Goal: Entertainment & Leisure: Browse casually

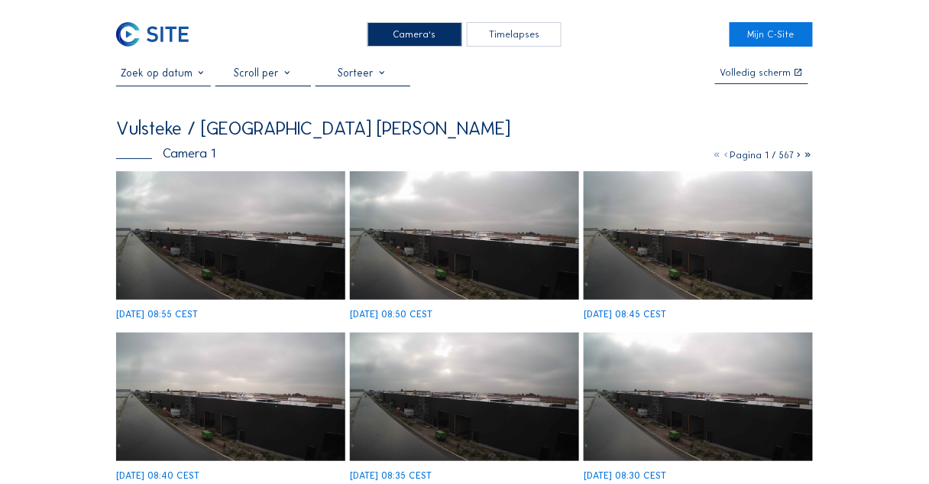
click at [248, 244] on img at bounding box center [230, 235] width 229 height 129
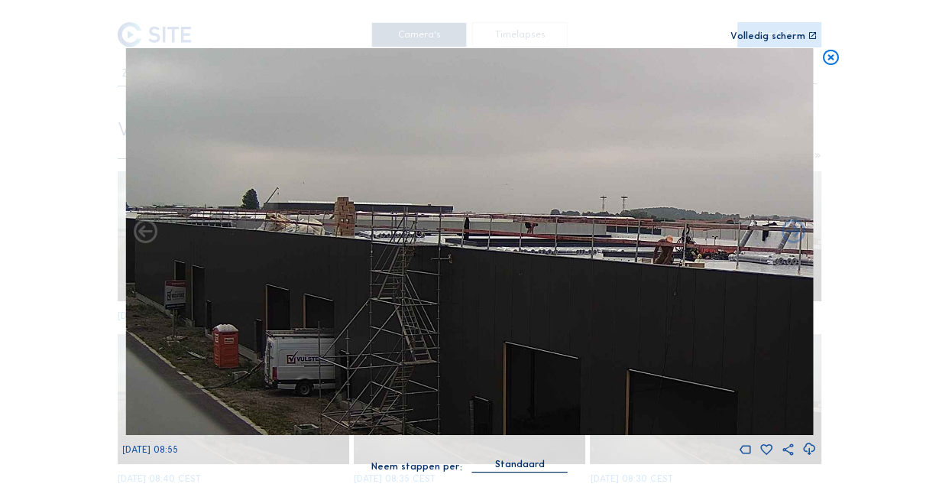
drag, startPoint x: 361, startPoint y: 247, endPoint x: 468, endPoint y: 247, distance: 107.7
click at [468, 247] on img at bounding box center [469, 241] width 688 height 387
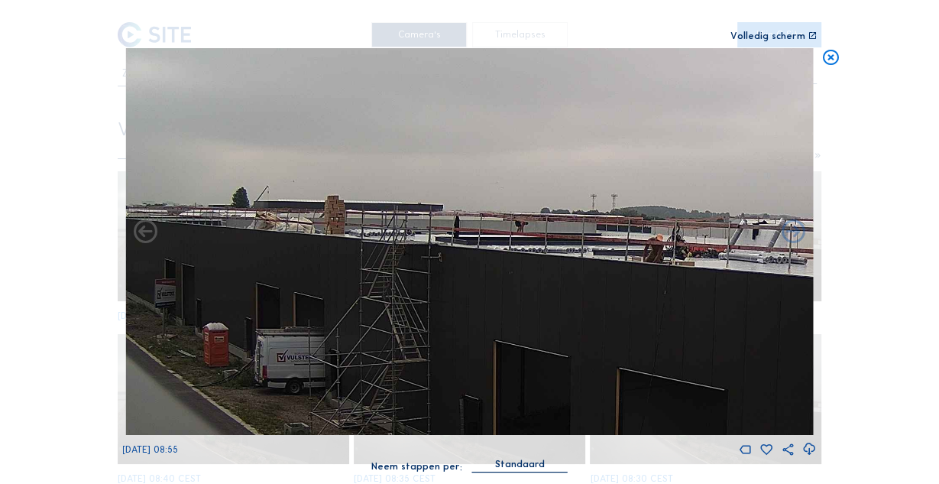
drag, startPoint x: 472, startPoint y: 256, endPoint x: 159, endPoint y: 222, distance: 315.1
click at [121, 222] on div "Scroll om door de tijd te reizen | Druk op de 'Alt'-knop + scroll om te Zoomen …" at bounding box center [469, 242] width 939 height 484
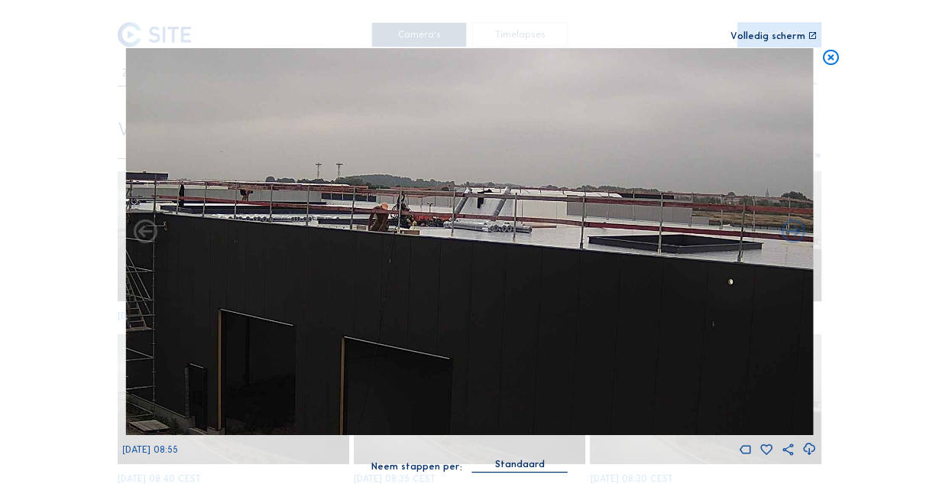
drag, startPoint x: 377, startPoint y: 236, endPoint x: 182, endPoint y: 206, distance: 198.0
click at [202, 209] on img at bounding box center [469, 241] width 688 height 387
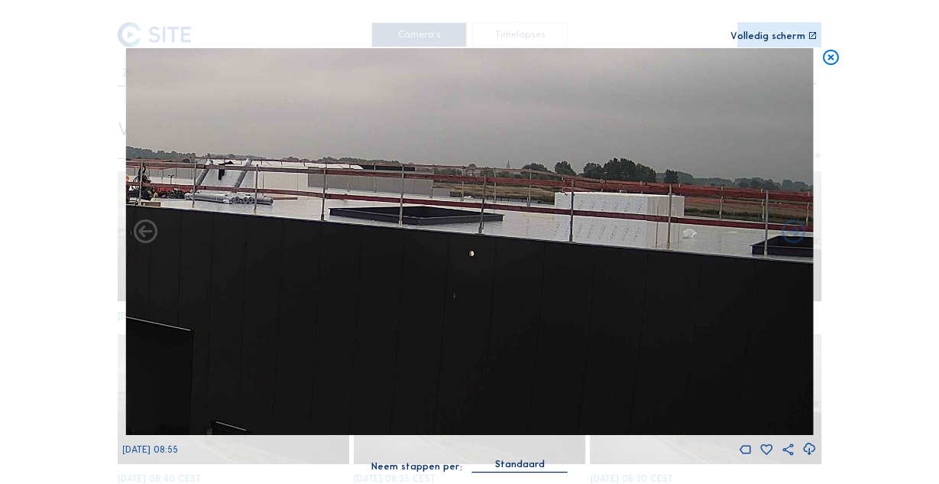
drag, startPoint x: 456, startPoint y: 231, endPoint x: 369, endPoint y: 228, distance: 87.1
click at [349, 230] on img at bounding box center [469, 241] width 688 height 387
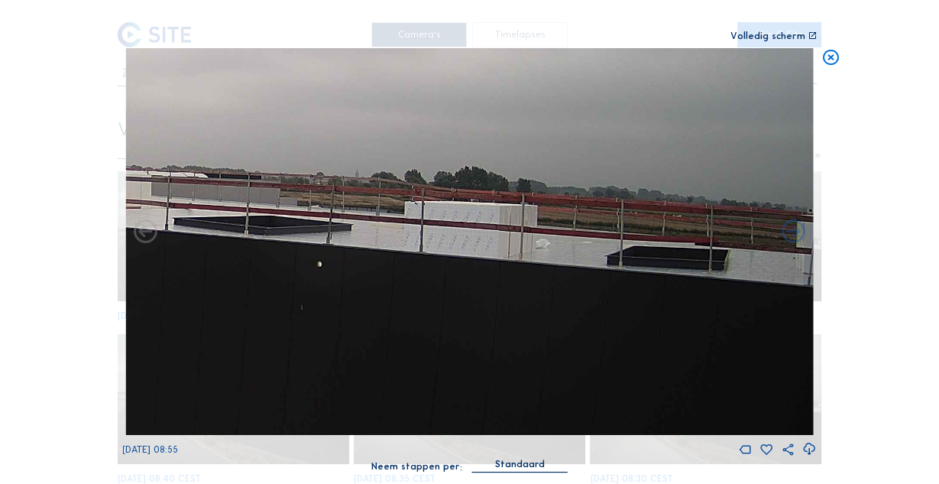
drag, startPoint x: 659, startPoint y: 269, endPoint x: 726, endPoint y: 282, distance: 68.5
click at [695, 282] on img at bounding box center [469, 241] width 688 height 387
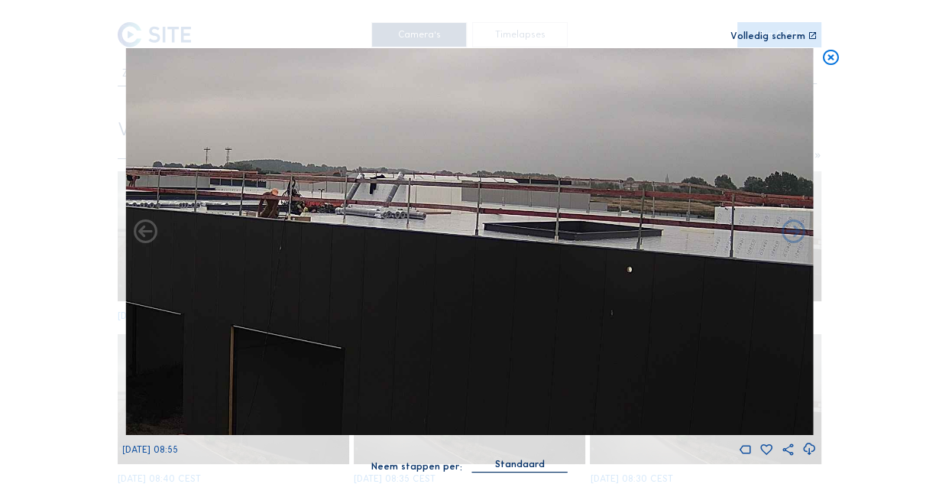
drag, startPoint x: 379, startPoint y: 264, endPoint x: 547, endPoint y: 263, distance: 168.1
click at [568, 262] on img at bounding box center [469, 241] width 688 height 387
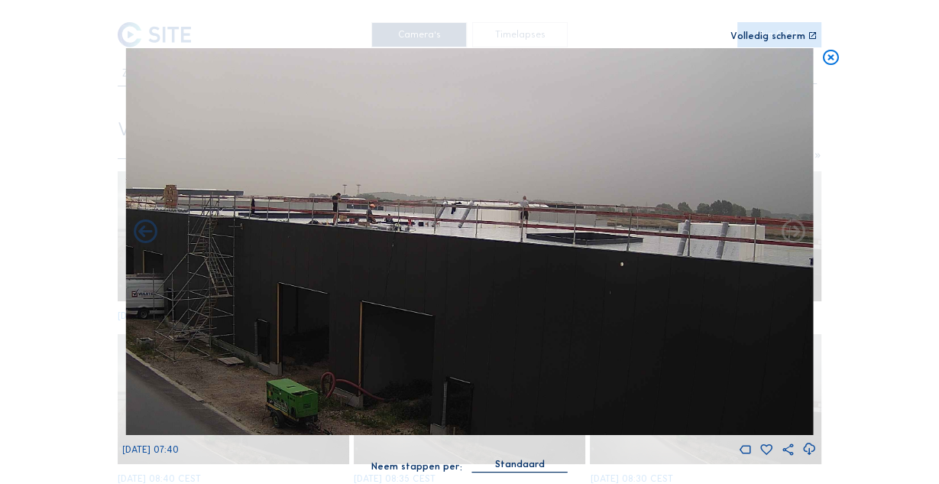
click at [823, 60] on icon at bounding box center [830, 58] width 19 height 20
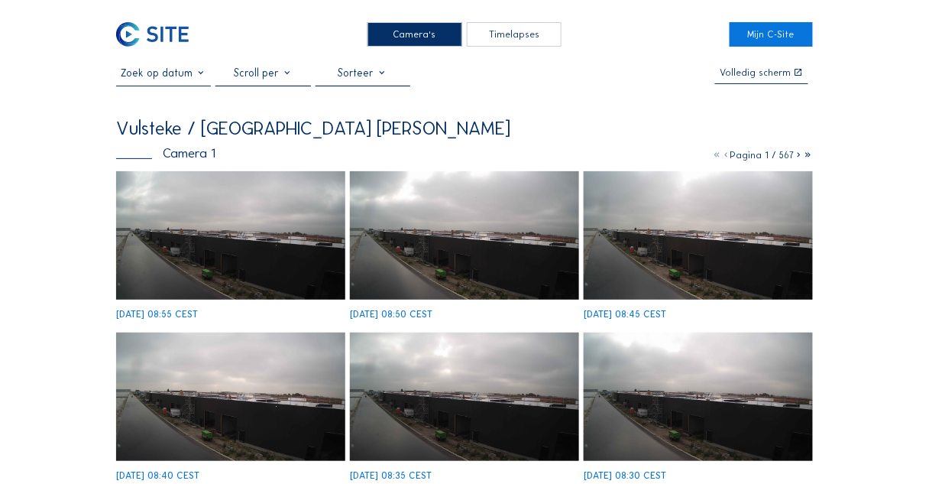
click at [798, 160] on icon at bounding box center [799, 154] width 9 height 11
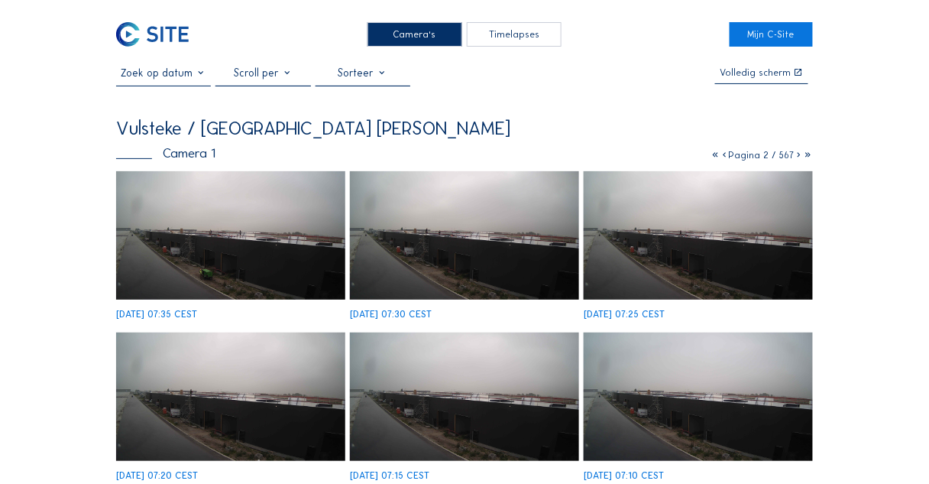
click at [796, 158] on icon at bounding box center [799, 154] width 9 height 11
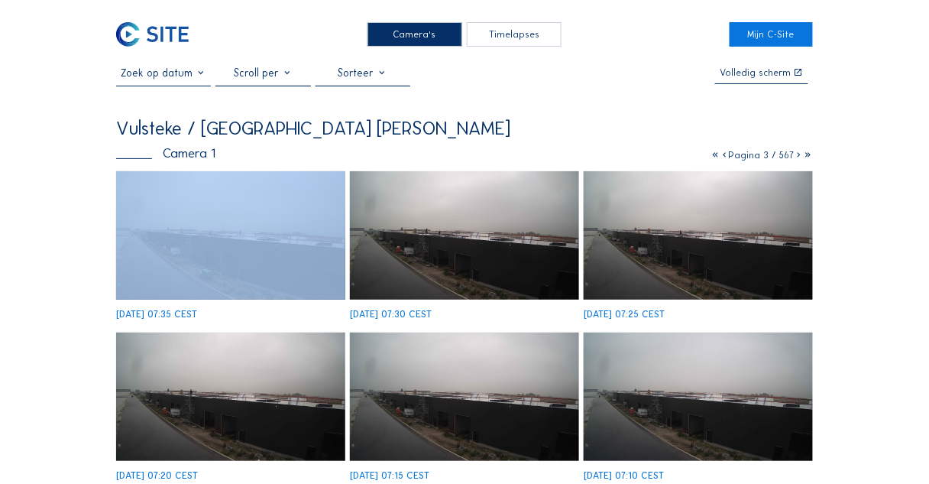
click at [796, 158] on icon at bounding box center [799, 154] width 9 height 11
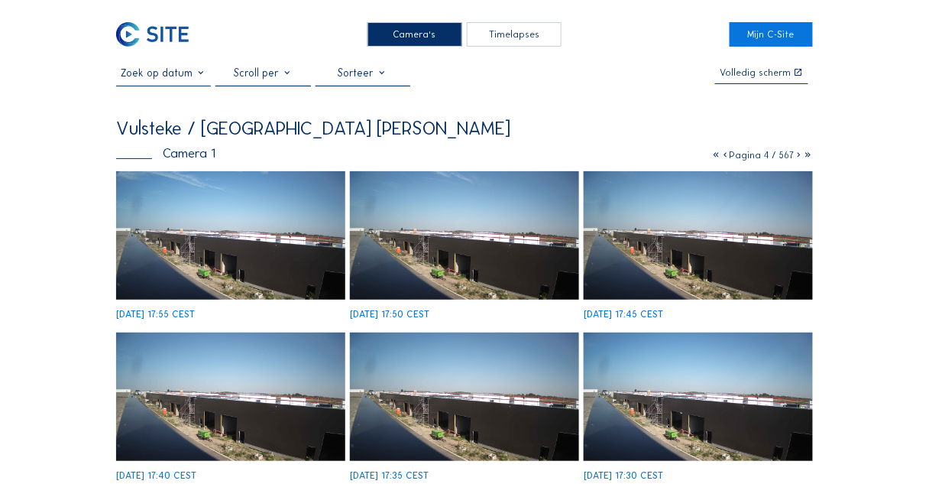
click at [196, 248] on img at bounding box center [230, 235] width 229 height 129
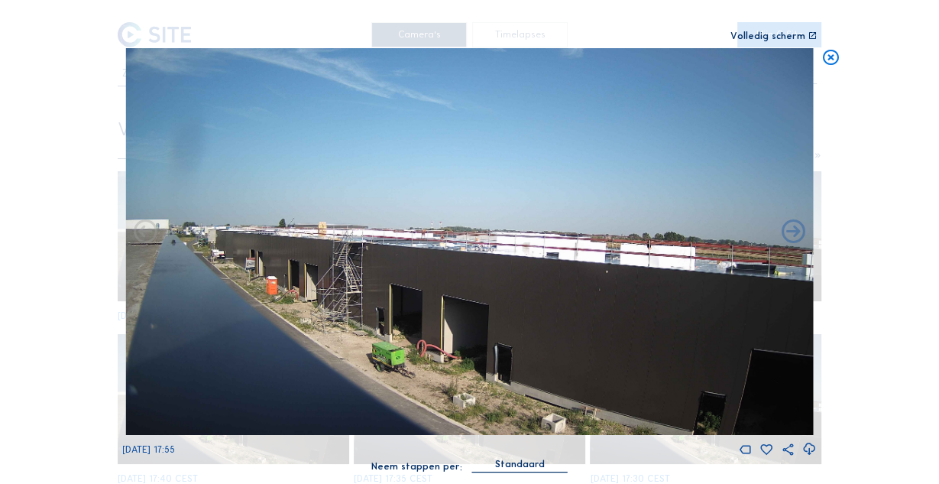
click at [448, 303] on img at bounding box center [469, 241] width 688 height 387
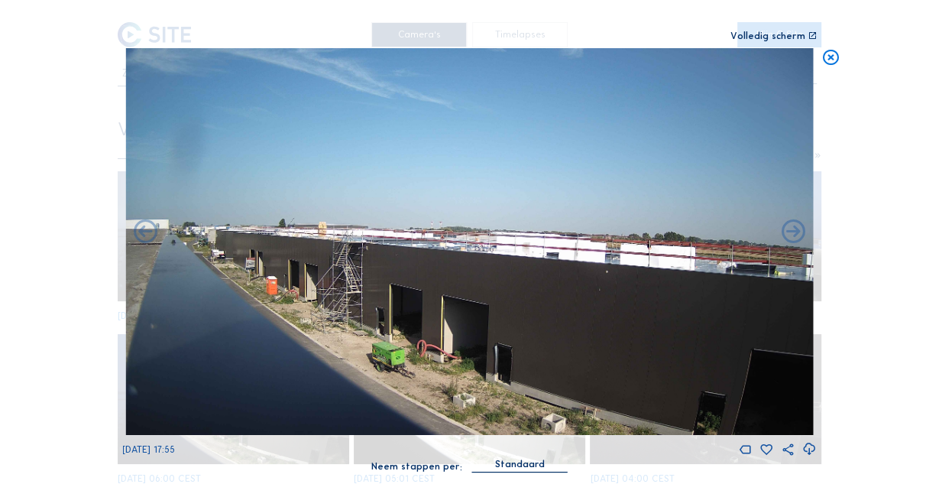
click at [830, 56] on icon at bounding box center [830, 58] width 19 height 20
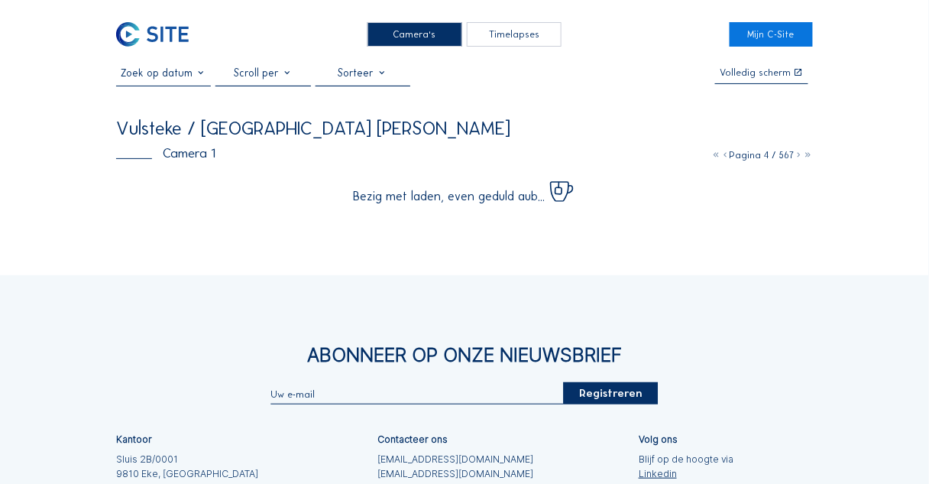
click at [722, 157] on icon at bounding box center [724, 154] width 9 height 11
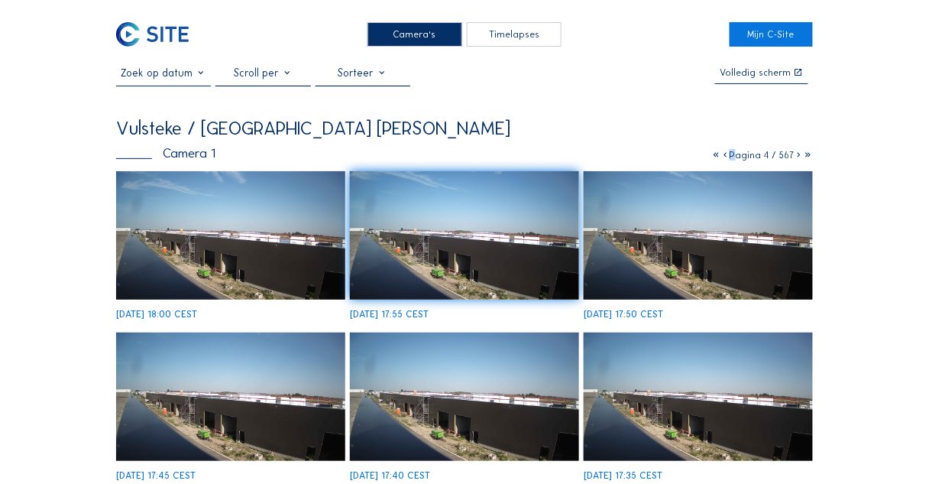
click at [724, 160] on icon at bounding box center [724, 154] width 9 height 11
click at [688, 125] on div "Vulsteke / [GEOGRAPHIC_DATA] [PERSON_NAME]" at bounding box center [464, 128] width 697 height 19
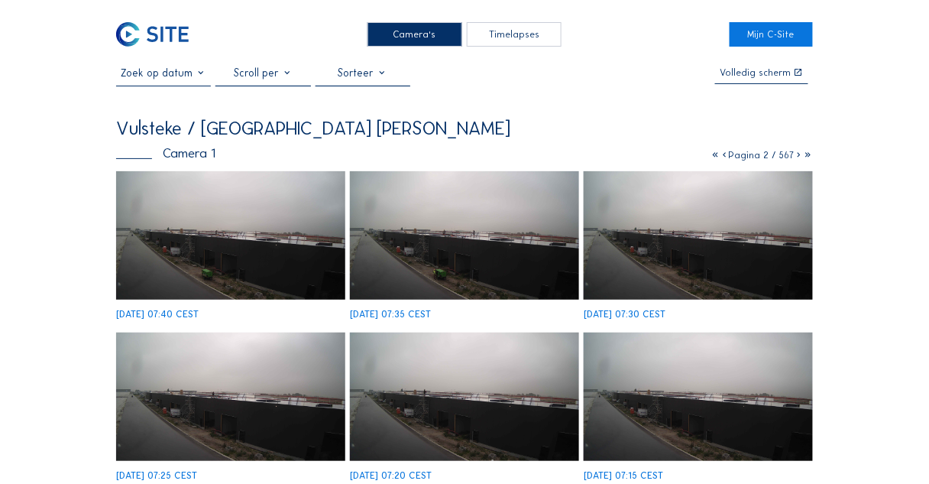
click at [431, 260] on img at bounding box center [464, 235] width 229 height 129
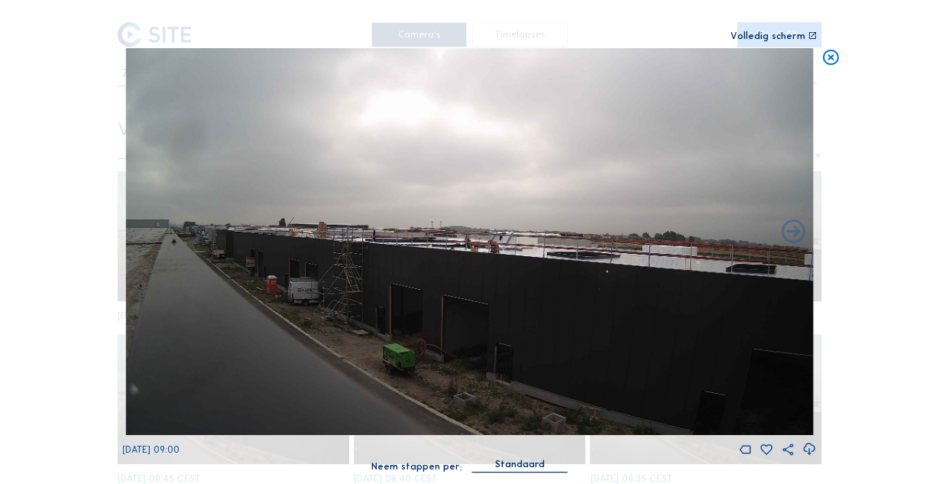
click at [831, 53] on icon at bounding box center [830, 58] width 19 height 20
